Goal: Task Accomplishment & Management: Complete application form

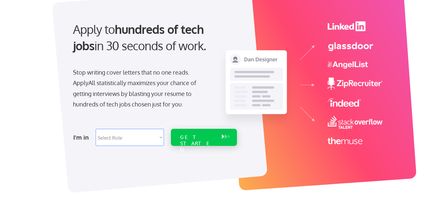
scroll to position [66, 0]
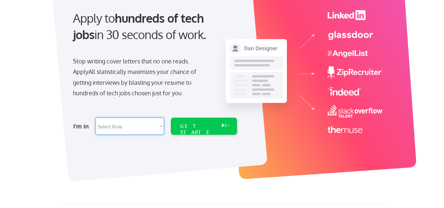
click at [153, 126] on select "Select Role Software Engineering Product Management Customer Success Sales UI/U…" at bounding box center [130, 126] width 68 height 17
select select ""customer_support""
click at [96, 118] on select "Select Role Software Engineering Product Management Customer Success Sales UI/U…" at bounding box center [130, 126] width 68 height 17
select select ""customer_support""
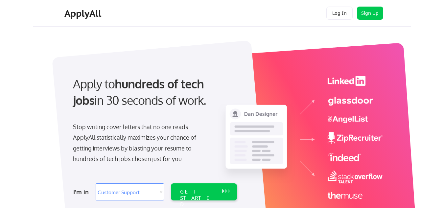
select select ""customer_support""
click at [159, 190] on select "Select Role Software Engineering Product Management Customer Success Sales UI/U…" at bounding box center [130, 191] width 68 height 17
click at [200, 194] on div "GET STARTED" at bounding box center [197, 198] width 35 height 19
